Goal: Transaction & Acquisition: Purchase product/service

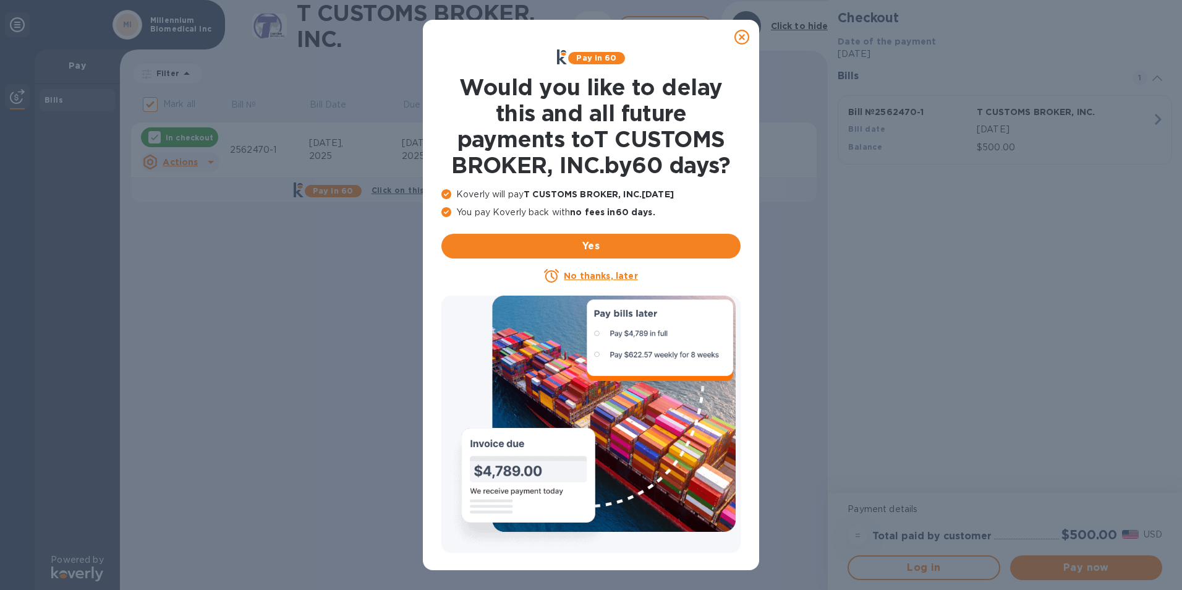
click at [624, 275] on u "No thanks, later" at bounding box center [601, 276] width 74 height 10
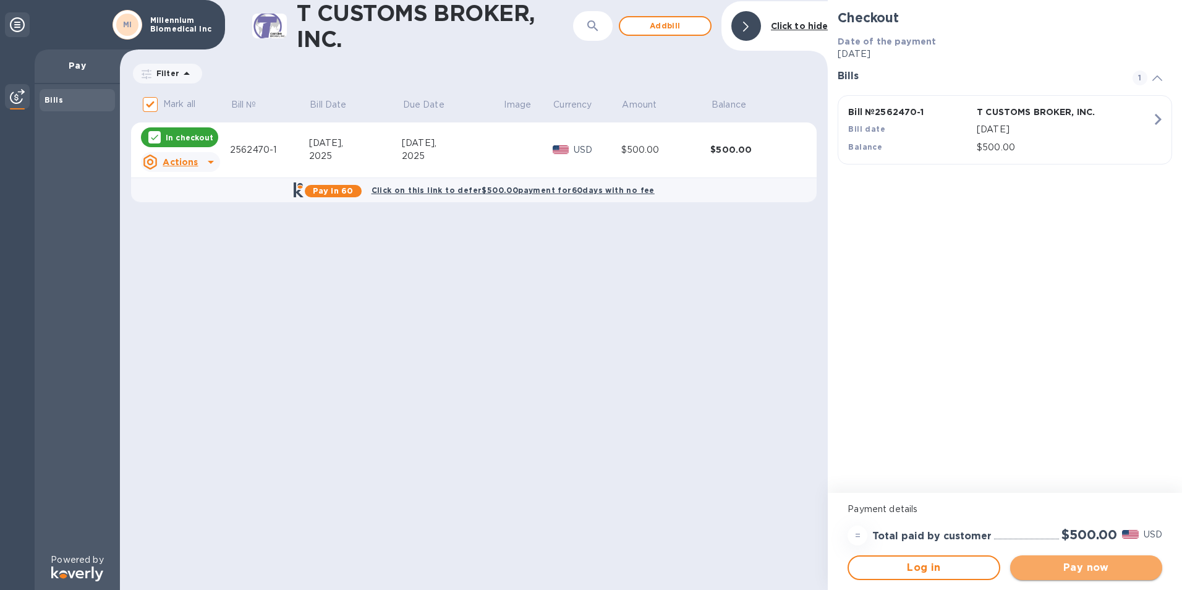
click at [1114, 566] on span "Pay now" at bounding box center [1086, 567] width 132 height 15
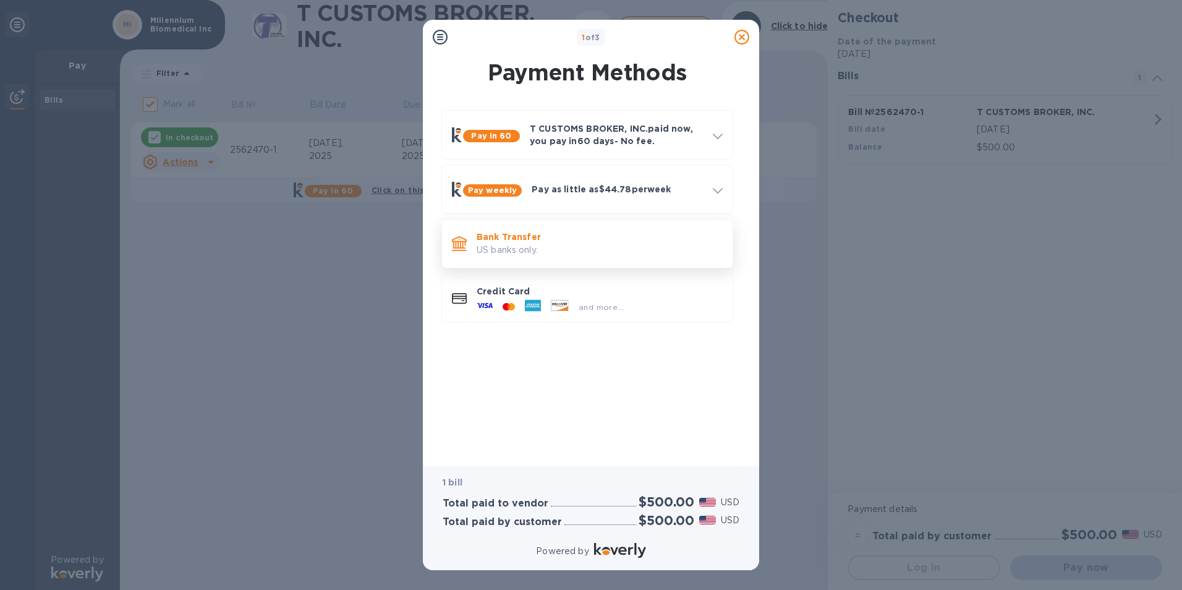
click at [564, 251] on p "US banks only." at bounding box center [600, 250] width 246 height 13
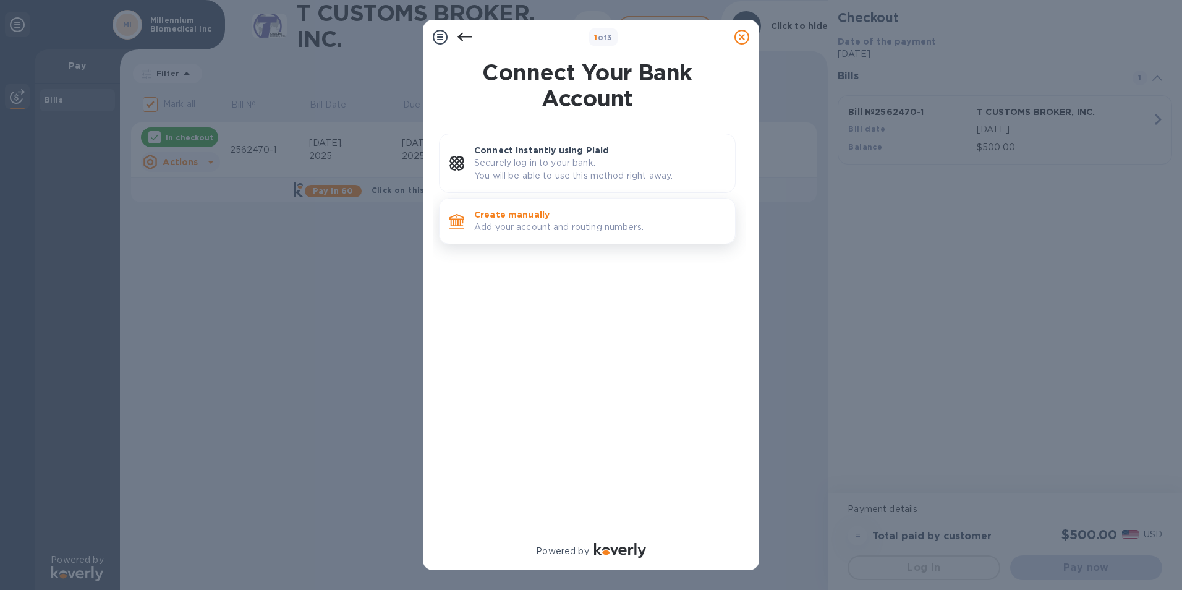
click at [534, 236] on div "Create manually Add your account and routing numbers." at bounding box center [599, 220] width 261 height 35
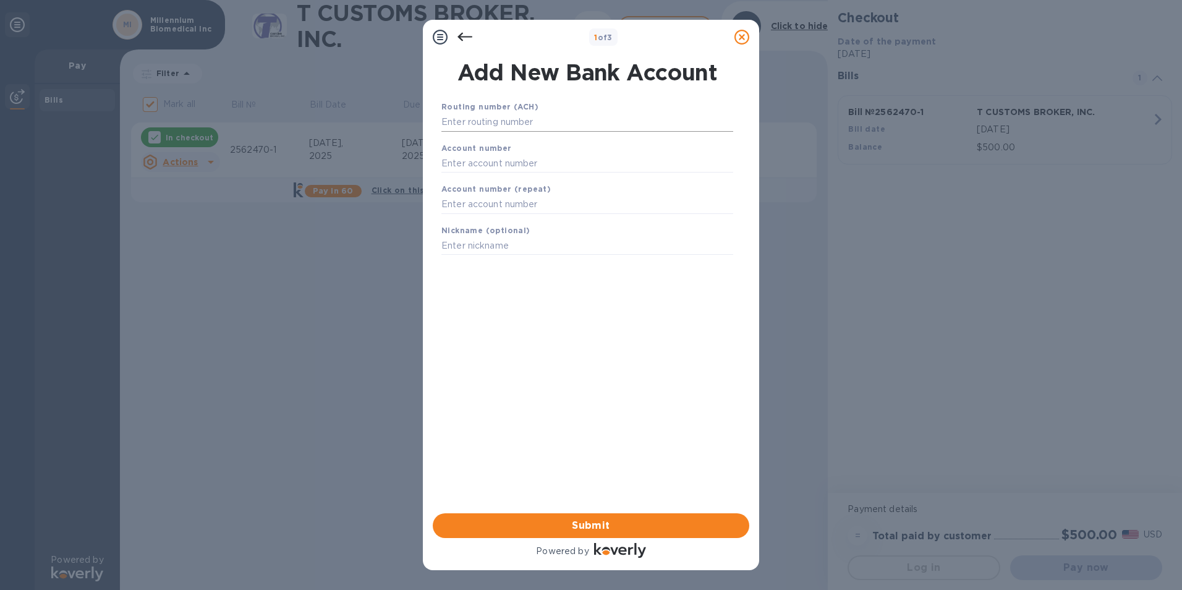
click at [473, 124] on input "text" at bounding box center [587, 122] width 292 height 19
type input "121000358"
click at [442, 175] on input "text" at bounding box center [587, 178] width 292 height 19
type input "000205921327"
click at [445, 218] on input "text" at bounding box center [587, 220] width 292 height 19
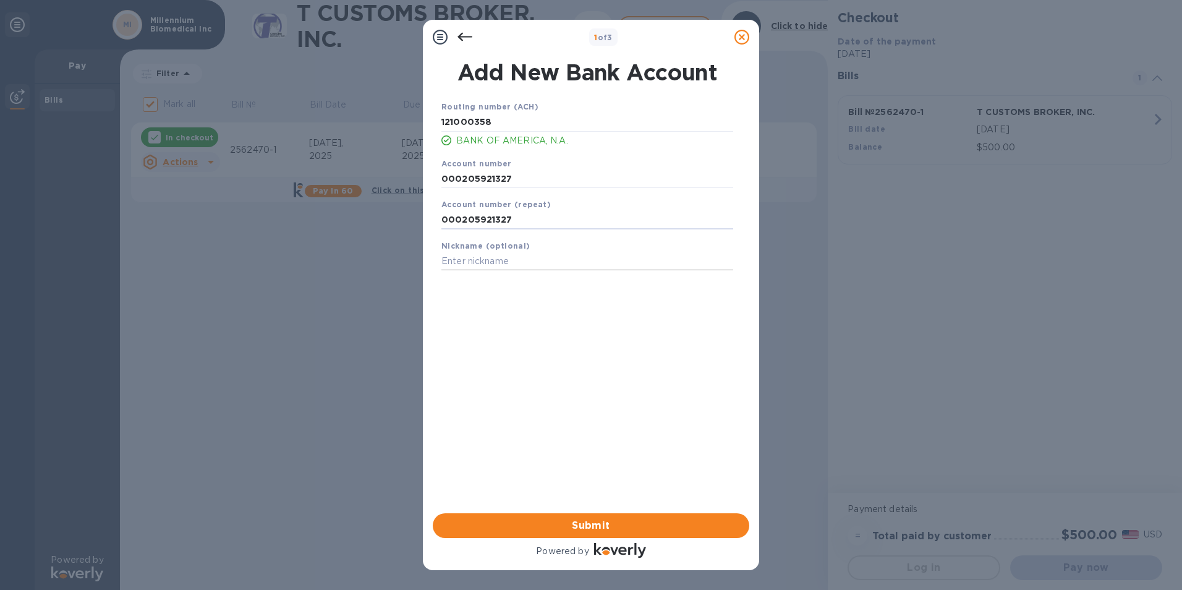
type input "000205921327"
click at [446, 263] on input "text" at bounding box center [587, 261] width 292 height 19
type input "BoA"
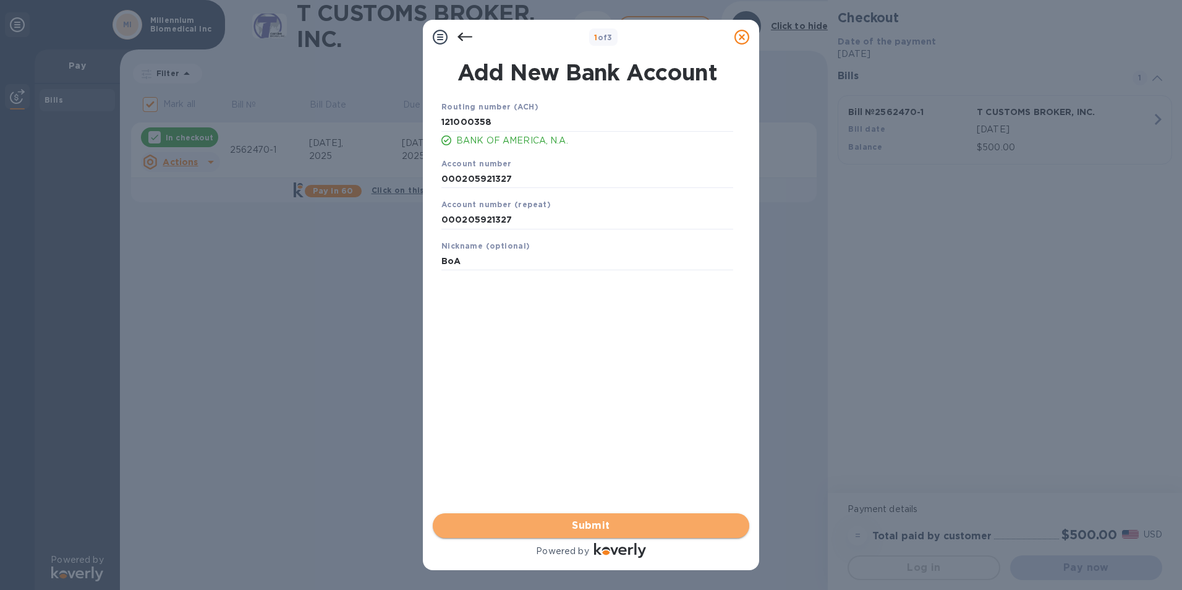
click at [571, 526] on span "Submit" at bounding box center [591, 525] width 297 height 15
